Goal: Task Accomplishment & Management: Use online tool/utility

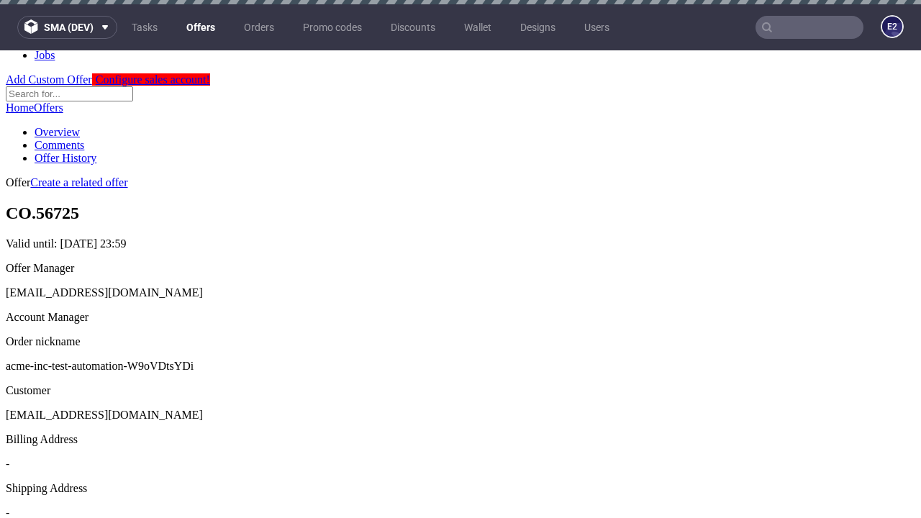
scroll to position [4, 0]
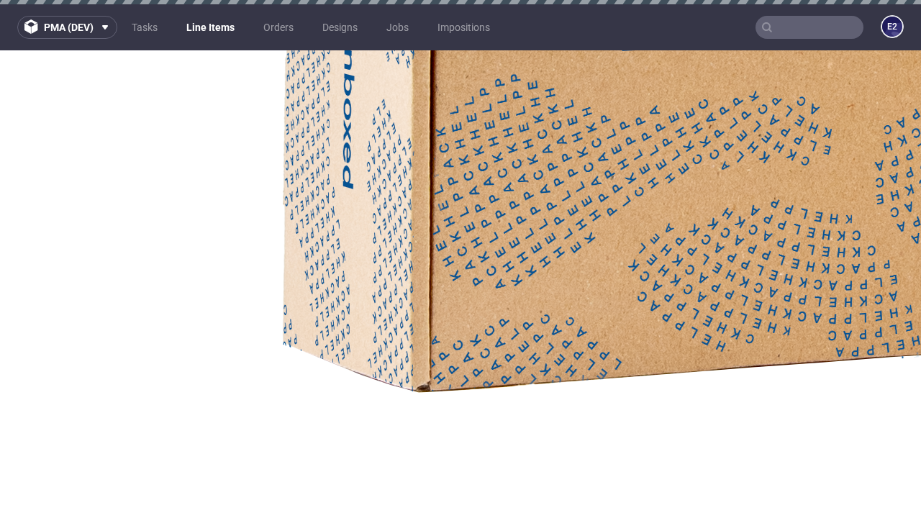
select select "accepted"
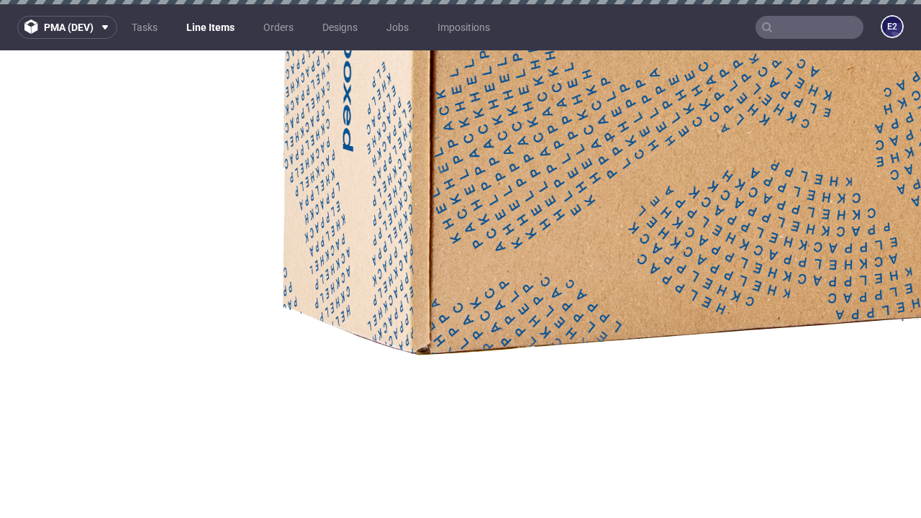
select select "received"
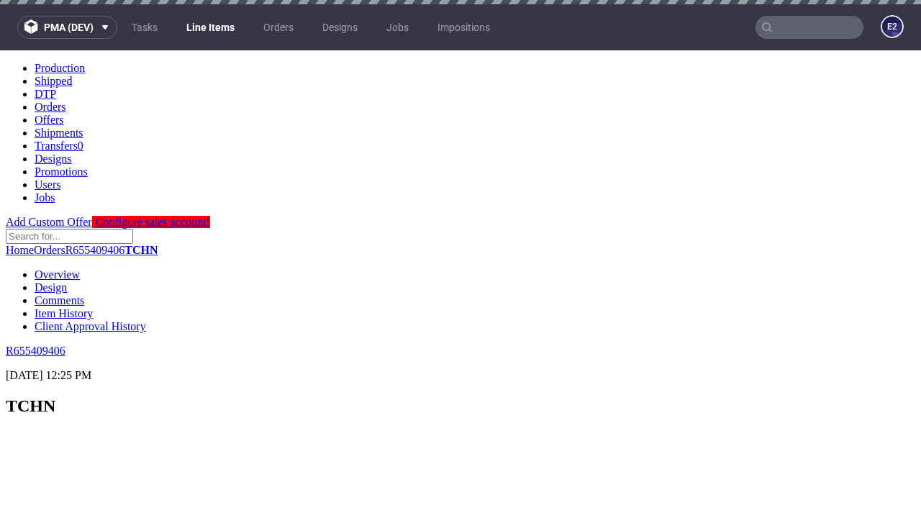
scroll to position [2451, 0]
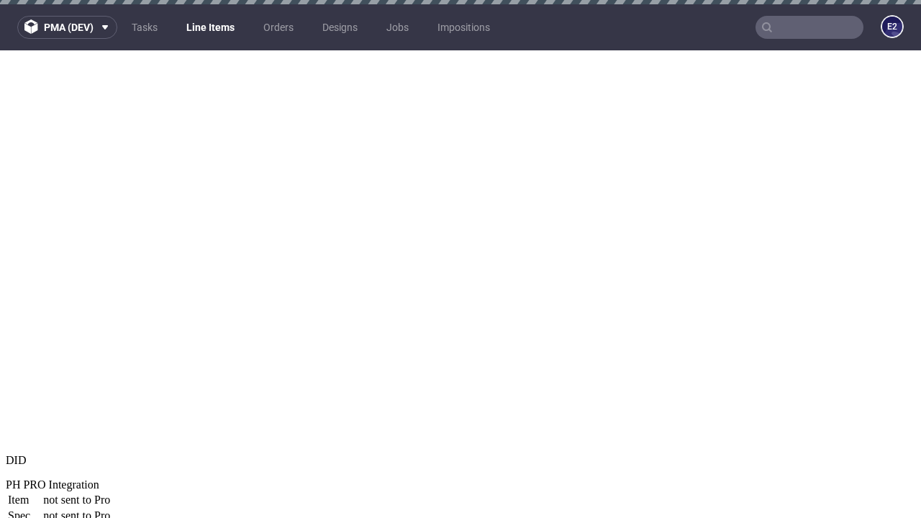
select select "accepted_dtp_issue_reprint"
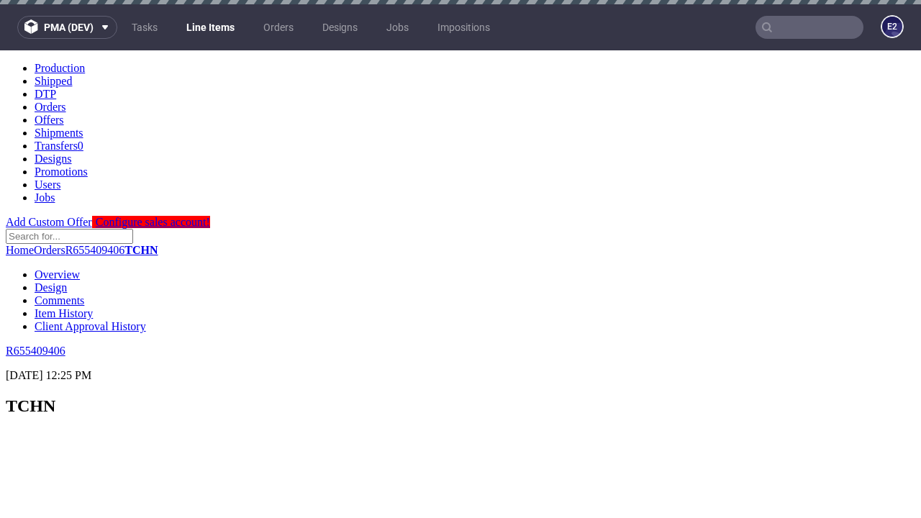
scroll to position [2390, 0]
